Goal: Task Accomplishment & Management: Complete application form

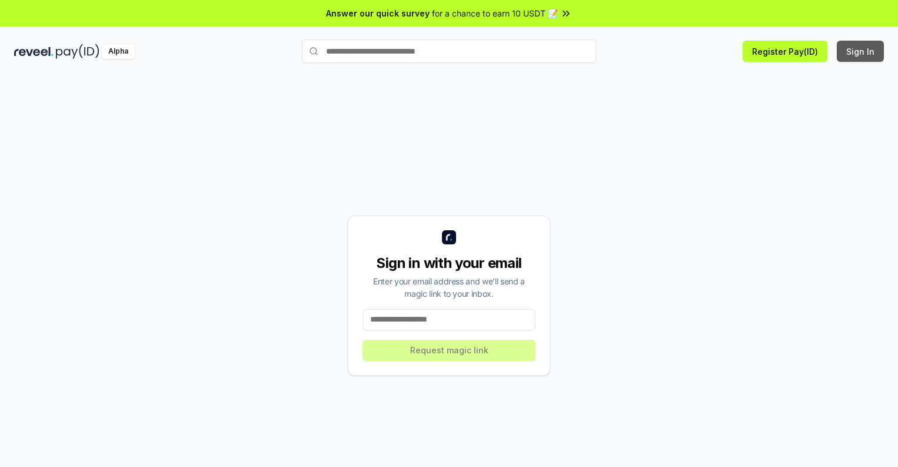
click at [861, 51] on button "Sign In" at bounding box center [860, 51] width 47 height 21
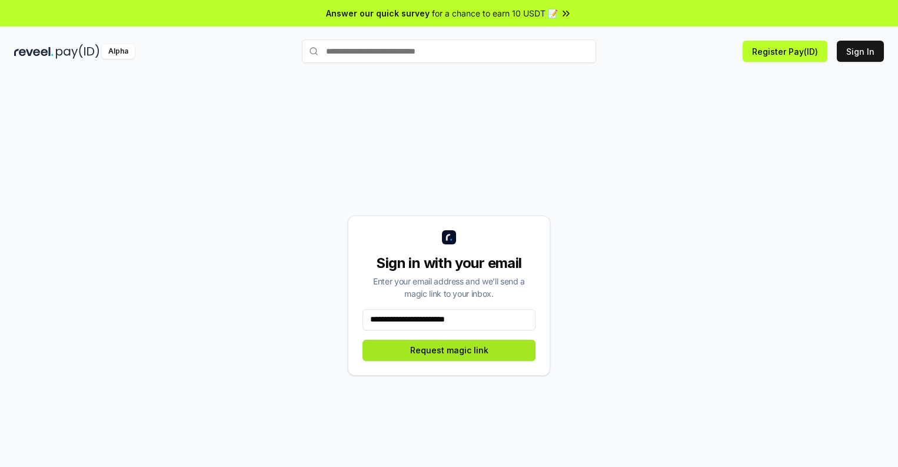
type input "**********"
click at [449, 350] on button "Request magic link" at bounding box center [449, 350] width 173 height 21
